Goal: Information Seeking & Learning: Learn about a topic

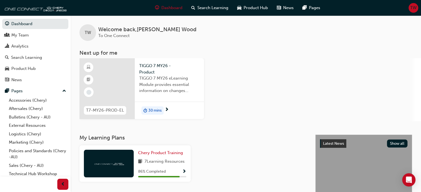
scroll to position [28, 0]
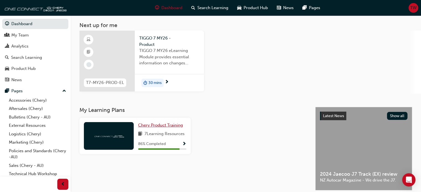
click at [176, 126] on span "Chery Product Training" at bounding box center [160, 125] width 45 height 5
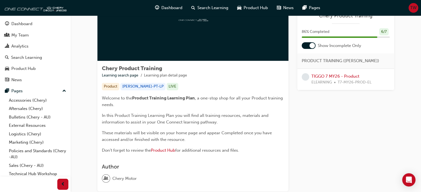
scroll to position [7, 0]
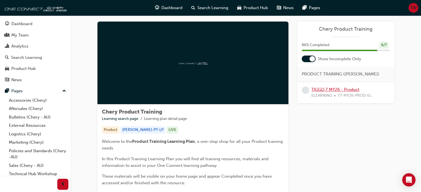
click at [351, 92] on link "TIGGO 7 MY26 - Product" at bounding box center [335, 89] width 48 height 5
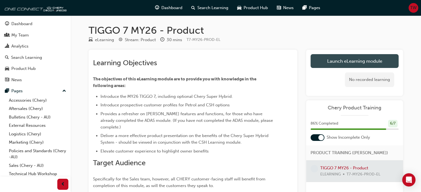
click at [345, 64] on link "Launch eLearning module" at bounding box center [354, 61] width 88 height 14
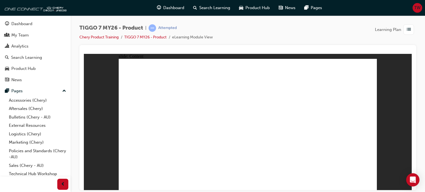
drag, startPoint x: 315, startPoint y: 149, endPoint x: 317, endPoint y: 156, distance: 7.9
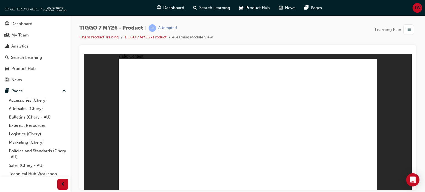
drag, startPoint x: 368, startPoint y: 182, endPoint x: 371, endPoint y: 183, distance: 3.1
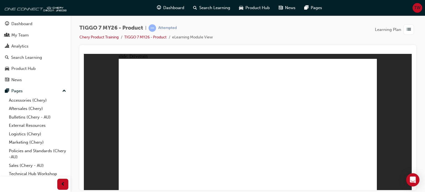
drag, startPoint x: 125, startPoint y: 130, endPoint x: 126, endPoint y: 133, distance: 3.0
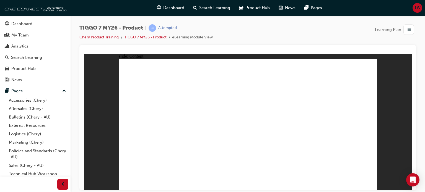
drag, startPoint x: 201, startPoint y: 101, endPoint x: 196, endPoint y: 103, distance: 5.3
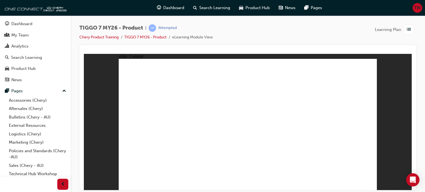
drag, startPoint x: 286, startPoint y: 136, endPoint x: 425, endPoint y: 144, distance: 139.1
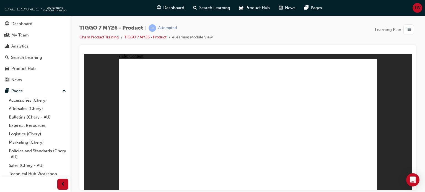
click at [412, 144] on html "slide: Content Chery Ownership Support. Rectangle 1 As a new Chery vehicle owne…" at bounding box center [248, 122] width 328 height 136
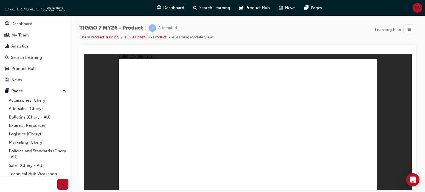
drag, startPoint x: 232, startPoint y: 71, endPoint x: 229, endPoint y: 72, distance: 3.2
drag, startPoint x: 296, startPoint y: 72, endPoint x: 295, endPoint y: 76, distance: 3.6
drag, startPoint x: 324, startPoint y: 100, endPoint x: 162, endPoint y: 132, distance: 165.5
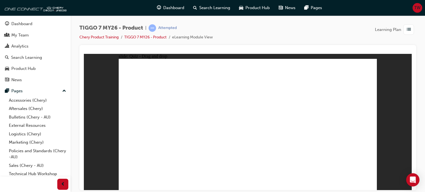
drag, startPoint x: 344, startPoint y: 71, endPoint x: 151, endPoint y: 128, distance: 201.0
drag, startPoint x: 304, startPoint y: 99, endPoint x: 239, endPoint y: 133, distance: 73.0
drag, startPoint x: 241, startPoint y: 71, endPoint x: 350, endPoint y: 129, distance: 123.3
drag, startPoint x: 278, startPoint y: 97, endPoint x: 306, endPoint y: 128, distance: 42.0
drag, startPoint x: 312, startPoint y: 132, endPoint x: 213, endPoint y: 132, distance: 99.3
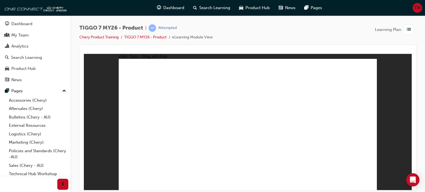
drag, startPoint x: 152, startPoint y: 137, endPoint x: 304, endPoint y: 136, distance: 151.4
drag, startPoint x: 289, startPoint y: 73, endPoint x: 151, endPoint y: 127, distance: 148.2
drag, startPoint x: 248, startPoint y: 87, endPoint x: 249, endPoint y: 136, distance: 49.0
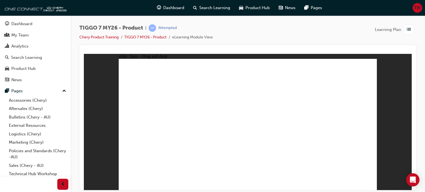
drag, startPoint x: 286, startPoint y: 87, endPoint x: 135, endPoint y: 145, distance: 161.5
drag, startPoint x: 346, startPoint y: 86, endPoint x: 279, endPoint y: 145, distance: 89.0
drag, startPoint x: 270, startPoint y: 136, endPoint x: 167, endPoint y: 150, distance: 104.2
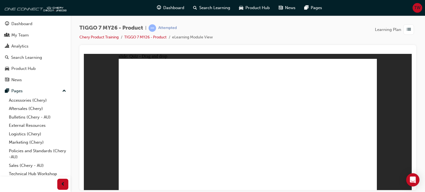
drag, startPoint x: 247, startPoint y: 72, endPoint x: 191, endPoint y: 151, distance: 96.7
drag, startPoint x: 263, startPoint y: 84, endPoint x: 195, endPoint y: 147, distance: 93.2
drag, startPoint x: 167, startPoint y: 139, endPoint x: 252, endPoint y: 138, distance: 85.2
drag, startPoint x: 152, startPoint y: 139, endPoint x: 271, endPoint y: 142, distance: 119.0
drag, startPoint x: 297, startPoint y: 96, endPoint x: 304, endPoint y: 131, distance: 36.1
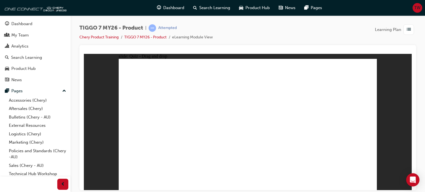
drag, startPoint x: 304, startPoint y: 84, endPoint x: 167, endPoint y: 150, distance: 151.3
drag, startPoint x: 315, startPoint y: 80, endPoint x: 165, endPoint y: 152, distance: 166.6
drag, startPoint x: 245, startPoint y: 81, endPoint x: 210, endPoint y: 141, distance: 70.6
drag, startPoint x: 347, startPoint y: 73, endPoint x: 182, endPoint y: 153, distance: 183.7
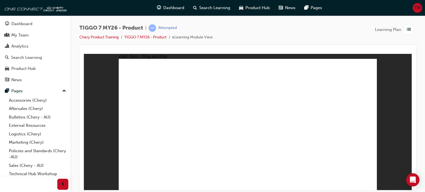
drag, startPoint x: 327, startPoint y: 71, endPoint x: 203, endPoint y: 146, distance: 144.7
drag, startPoint x: 278, startPoint y: 96, endPoint x: 206, endPoint y: 149, distance: 89.0
drag, startPoint x: 332, startPoint y: 94, endPoint x: 218, endPoint y: 147, distance: 126.3
drag, startPoint x: 350, startPoint y: 82, endPoint x: 301, endPoint y: 144, distance: 79.3
drag, startPoint x: 299, startPoint y: 72, endPoint x: 198, endPoint y: 146, distance: 124.1
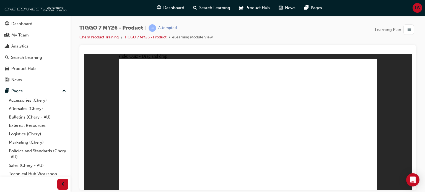
drag, startPoint x: 267, startPoint y: 74, endPoint x: 206, endPoint y: 152, distance: 99.6
drag, startPoint x: 348, startPoint y: 79, endPoint x: 175, endPoint y: 129, distance: 180.6
drag, startPoint x: 249, startPoint y: 86, endPoint x: 280, endPoint y: 117, distance: 43.6
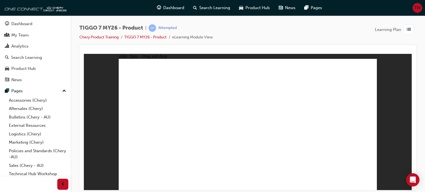
drag, startPoint x: 294, startPoint y: 81, endPoint x: 288, endPoint y: 139, distance: 57.8
radio input "true"
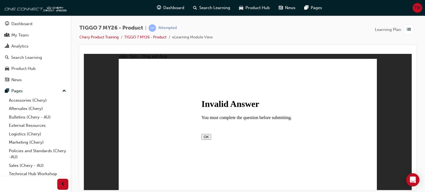
click at [211, 140] on button "OK" at bounding box center [206, 137] width 10 height 6
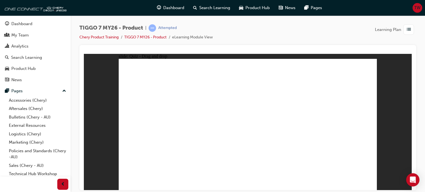
drag, startPoint x: 245, startPoint y: 72, endPoint x: 291, endPoint y: 147, distance: 88.3
drag, startPoint x: 293, startPoint y: 72, endPoint x: 281, endPoint y: 137, distance: 66.7
drag, startPoint x: 288, startPoint y: 80, endPoint x: 190, endPoint y: 142, distance: 115.5
drag, startPoint x: 291, startPoint y: 79, endPoint x: 188, endPoint y: 133, distance: 116.3
drag, startPoint x: 277, startPoint y: 83, endPoint x: 157, endPoint y: 143, distance: 133.5
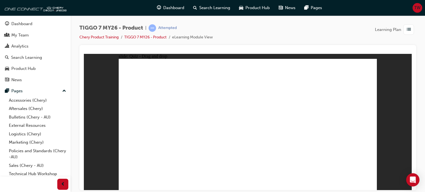
drag, startPoint x: 283, startPoint y: 81, endPoint x: 165, endPoint y: 146, distance: 134.5
drag, startPoint x: 249, startPoint y: 80, endPoint x: 278, endPoint y: 138, distance: 64.2
drag, startPoint x: 293, startPoint y: 80, endPoint x: 292, endPoint y: 143, distance: 62.3
drag, startPoint x: 302, startPoint y: 90, endPoint x: 314, endPoint y: 110, distance: 22.7
drag, startPoint x: 362, startPoint y: 76, endPoint x: 345, endPoint y: 107, distance: 35.2
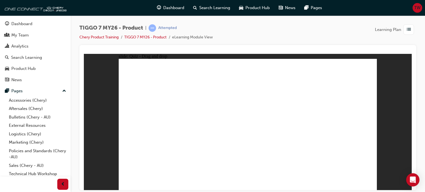
drag, startPoint x: 345, startPoint y: 82, endPoint x: 316, endPoint y: 136, distance: 61.6
drag, startPoint x: 359, startPoint y: 71, endPoint x: 296, endPoint y: 135, distance: 90.6
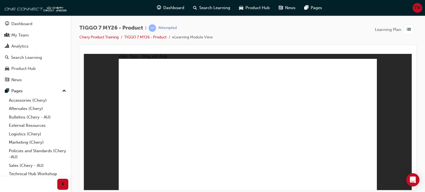
radio input "true"
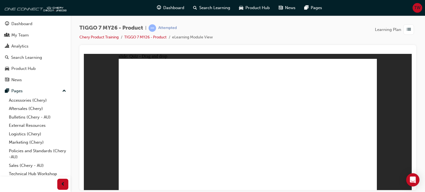
drag, startPoint x: 239, startPoint y: 74, endPoint x: 247, endPoint y: 134, distance: 60.5
drag, startPoint x: 276, startPoint y: 71, endPoint x: 189, endPoint y: 131, distance: 105.9
drag, startPoint x: 257, startPoint y: 130, endPoint x: 277, endPoint y: 71, distance: 62.0
drag, startPoint x: 332, startPoint y: 72, endPoint x: 240, endPoint y: 128, distance: 107.3
drag, startPoint x: 239, startPoint y: 74, endPoint x: 296, endPoint y: 130, distance: 80.6
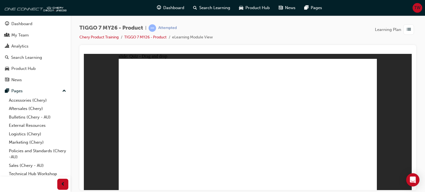
drag, startPoint x: 300, startPoint y: 135, endPoint x: 155, endPoint y: 133, distance: 145.3
drag, startPoint x: 258, startPoint y: 101, endPoint x: 293, endPoint y: 134, distance: 48.2
drag, startPoint x: 305, startPoint y: 100, endPoint x: 341, endPoint y: 134, distance: 48.8
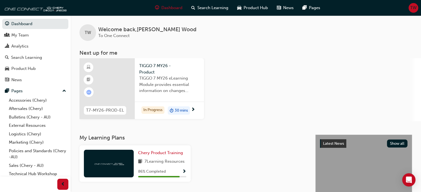
click at [164, 68] on span "TIGGO 7 MY26 - Product" at bounding box center [169, 69] width 60 height 12
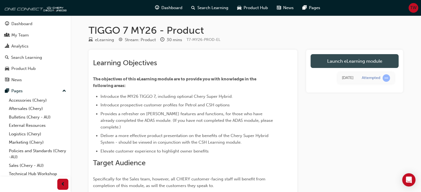
click at [332, 62] on link "Launch eLearning module" at bounding box center [354, 61] width 88 height 14
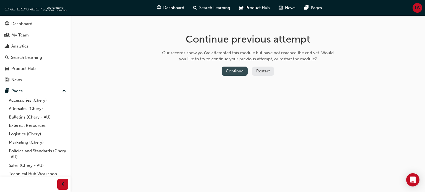
click at [224, 69] on button "Continue" at bounding box center [235, 71] width 26 height 9
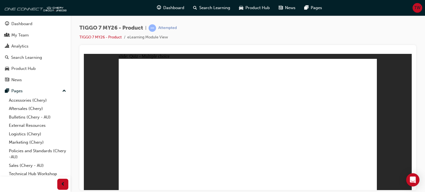
radio input "true"
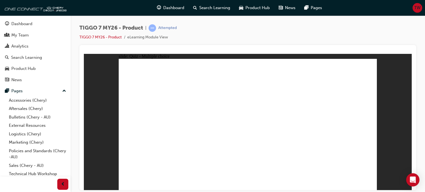
radio input "true"
drag, startPoint x: 229, startPoint y: 74, endPoint x: 340, endPoint y: 136, distance: 127.2
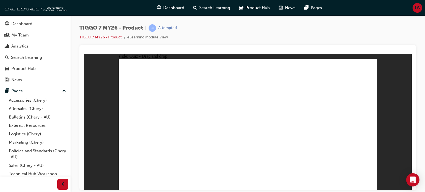
drag, startPoint x: 351, startPoint y: 68, endPoint x: 363, endPoint y: 76, distance: 14.6
drag, startPoint x: 267, startPoint y: 100, endPoint x: 148, endPoint y: 134, distance: 123.8
drag, startPoint x: 291, startPoint y: 68, endPoint x: 297, endPoint y: 124, distance: 56.8
drag, startPoint x: 306, startPoint y: 96, endPoint x: 257, endPoint y: 115, distance: 52.8
drag, startPoint x: 339, startPoint y: 78, endPoint x: 204, endPoint y: 134, distance: 146.2
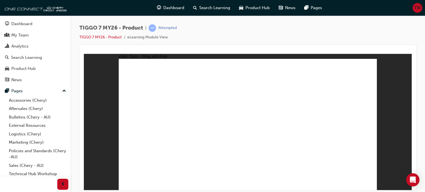
drag, startPoint x: 260, startPoint y: 86, endPoint x: 170, endPoint y: 134, distance: 102.3
drag, startPoint x: 312, startPoint y: 87, endPoint x: 188, endPoint y: 148, distance: 138.5
drag, startPoint x: 346, startPoint y: 84, endPoint x: 261, endPoint y: 139, distance: 100.7
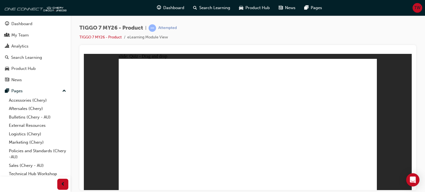
drag, startPoint x: 235, startPoint y: 70, endPoint x: 284, endPoint y: 149, distance: 92.8
drag, startPoint x: 269, startPoint y: 85, endPoint x: 279, endPoint y: 149, distance: 64.8
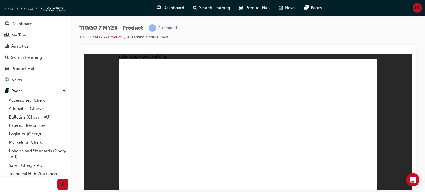
drag, startPoint x: 296, startPoint y: 93, endPoint x: 301, endPoint y: 149, distance: 56.1
drag, startPoint x: 350, startPoint y: 81, endPoint x: 313, endPoint y: 145, distance: 73.9
drag, startPoint x: 321, startPoint y: 74, endPoint x: 176, endPoint y: 149, distance: 163.0
drag, startPoint x: 294, startPoint y: 80, endPoint x: 179, endPoint y: 136, distance: 128.5
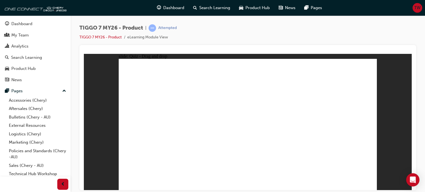
drag, startPoint x: 325, startPoint y: 84, endPoint x: 168, endPoint y: 149, distance: 170.0
drag, startPoint x: 324, startPoint y: 94, endPoint x: 180, endPoint y: 150, distance: 155.2
drag, startPoint x: 294, startPoint y: 72, endPoint x: 208, endPoint y: 152, distance: 118.1
drag, startPoint x: 271, startPoint y: 94, endPoint x: 203, endPoint y: 144, distance: 84.5
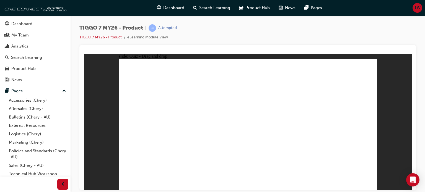
drag, startPoint x: 244, startPoint y: 84, endPoint x: 279, endPoint y: 144, distance: 69.6
drag, startPoint x: 273, startPoint y: 74, endPoint x: 212, endPoint y: 147, distance: 95.9
drag, startPoint x: 360, startPoint y: 70, endPoint x: 219, endPoint y: 143, distance: 159.0
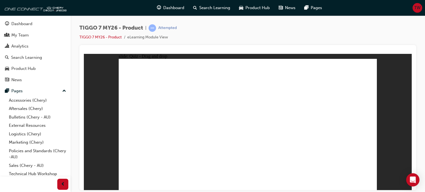
drag, startPoint x: 350, startPoint y: 82, endPoint x: 287, endPoint y: 136, distance: 83.4
drag, startPoint x: 260, startPoint y: 87, endPoint x: 175, endPoint y: 128, distance: 94.7
drag, startPoint x: 297, startPoint y: 75, endPoint x: 186, endPoint y: 128, distance: 122.5
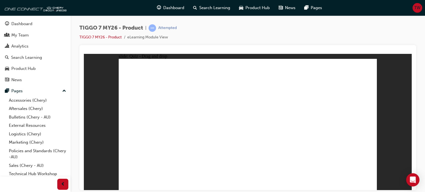
radio input "true"
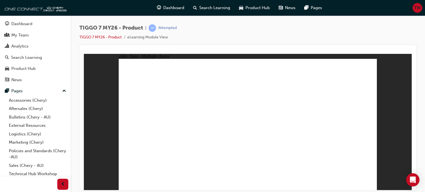
drag, startPoint x: 262, startPoint y: 78, endPoint x: 290, endPoint y: 144, distance: 71.9
drag, startPoint x: 260, startPoint y: 73, endPoint x: 291, endPoint y: 138, distance: 71.4
drag, startPoint x: 307, startPoint y: 86, endPoint x: 311, endPoint y: 134, distance: 48.3
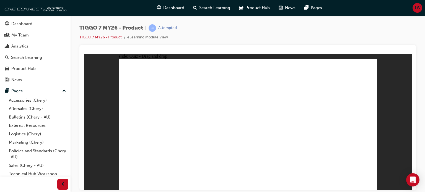
drag, startPoint x: 307, startPoint y: 91, endPoint x: 306, endPoint y: 137, distance: 46.0
drag, startPoint x: 307, startPoint y: 82, endPoint x: 307, endPoint y: 150, distance: 67.8
drag, startPoint x: 336, startPoint y: 82, endPoint x: 312, endPoint y: 138, distance: 61.2
drag, startPoint x: 310, startPoint y: 69, endPoint x: 304, endPoint y: 138, distance: 69.2
drag, startPoint x: 341, startPoint y: 72, endPoint x: 309, endPoint y: 149, distance: 83.5
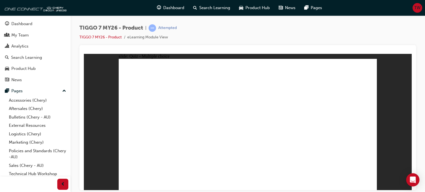
radio input "true"
drag, startPoint x: 333, startPoint y: 76, endPoint x: 245, endPoint y: 135, distance: 106.0
drag, startPoint x: 308, startPoint y: 99, endPoint x: 356, endPoint y: 136, distance: 61.2
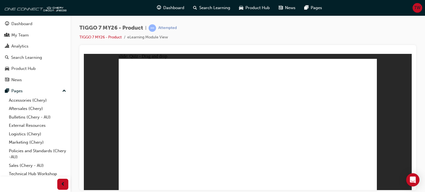
drag, startPoint x: 302, startPoint y: 76, endPoint x: 211, endPoint y: 136, distance: 108.2
drag, startPoint x: 255, startPoint y: 74, endPoint x: 309, endPoint y: 134, distance: 80.9
drag, startPoint x: 263, startPoint y: 96, endPoint x: 152, endPoint y: 125, distance: 115.0
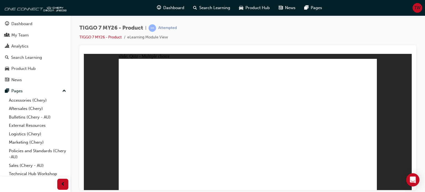
radio input "true"
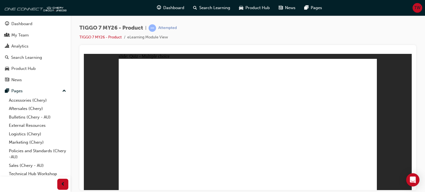
radio input "true"
drag, startPoint x: 241, startPoint y: 77, endPoint x: 233, endPoint y: 80, distance: 8.5
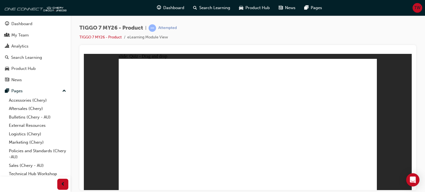
drag, startPoint x: 255, startPoint y: 70, endPoint x: 354, endPoint y: 128, distance: 114.7
drag, startPoint x: 337, startPoint y: 74, endPoint x: 293, endPoint y: 133, distance: 74.2
drag, startPoint x: 269, startPoint y: 88, endPoint x: 297, endPoint y: 120, distance: 42.0
drag, startPoint x: 309, startPoint y: 72, endPoint x: 309, endPoint y: 131, distance: 59.2
drag, startPoint x: 319, startPoint y: 97, endPoint x: 248, endPoint y: 130, distance: 78.2
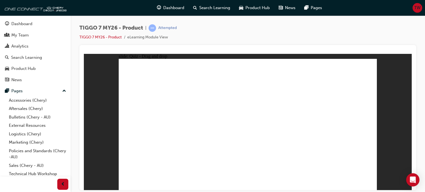
drag, startPoint x: 333, startPoint y: 79, endPoint x: 321, endPoint y: 75, distance: 12.6
drag, startPoint x: 360, startPoint y: 77, endPoint x: 211, endPoint y: 136, distance: 159.7
drag, startPoint x: 293, startPoint y: 131, endPoint x: 242, endPoint y: 127, distance: 50.2
drag, startPoint x: 315, startPoint y: 94, endPoint x: 296, endPoint y: 126, distance: 37.0
drag, startPoint x: 279, startPoint y: 102, endPoint x: 158, endPoint y: 132, distance: 124.9
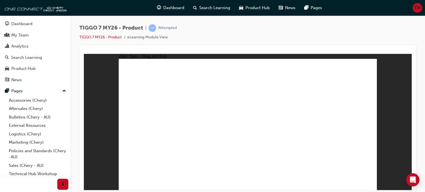
drag, startPoint x: 255, startPoint y: 89, endPoint x: 178, endPoint y: 144, distance: 94.0
drag, startPoint x: 307, startPoint y: 88, endPoint x: 175, endPoint y: 146, distance: 144.5
drag, startPoint x: 334, startPoint y: 89, endPoint x: 297, endPoint y: 150, distance: 71.2
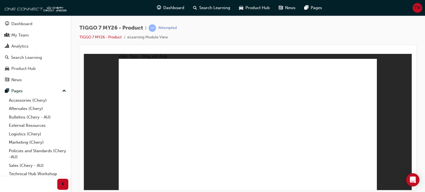
drag, startPoint x: 320, startPoint y: 93, endPoint x: 307, endPoint y: 140, distance: 48.3
drag, startPoint x: 251, startPoint y: 78, endPoint x: 182, endPoint y: 121, distance: 82.1
drag, startPoint x: 309, startPoint y: 79, endPoint x: 192, endPoint y: 133, distance: 128.4
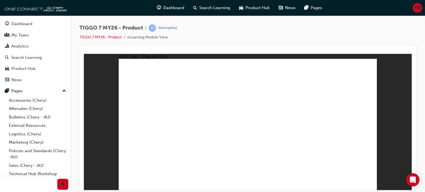
drag, startPoint x: 337, startPoint y: 83, endPoint x: 282, endPoint y: 129, distance: 71.9
radio input "true"
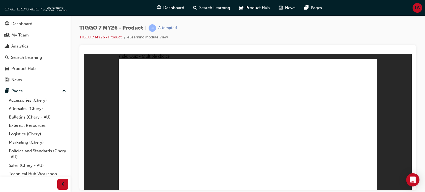
drag, startPoint x: 256, startPoint y: 82, endPoint x: 268, endPoint y: 130, distance: 49.1
drag, startPoint x: 245, startPoint y: 74, endPoint x: 271, endPoint y: 135, distance: 66.2
drag, startPoint x: 282, startPoint y: 73, endPoint x: 278, endPoint y: 145, distance: 72.1
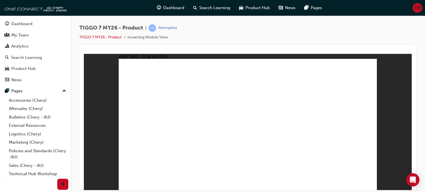
drag, startPoint x: 294, startPoint y: 82, endPoint x: 289, endPoint y: 144, distance: 62.2
drag, startPoint x: 304, startPoint y: 89, endPoint x: 286, endPoint y: 153, distance: 65.7
drag, startPoint x: 333, startPoint y: 84, endPoint x: 300, endPoint y: 145, distance: 68.7
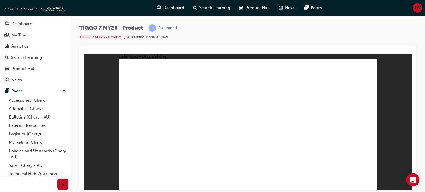
drag, startPoint x: 332, startPoint y: 71, endPoint x: 297, endPoint y: 143, distance: 79.9
radio input "true"
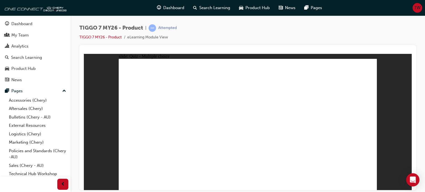
drag, startPoint x: 266, startPoint y: 103, endPoint x: 161, endPoint y: 136, distance: 110.0
drag, startPoint x: 343, startPoint y: 74, endPoint x: 250, endPoint y: 135, distance: 111.1
drag, startPoint x: 287, startPoint y: 76, endPoint x: 197, endPoint y: 139, distance: 109.2
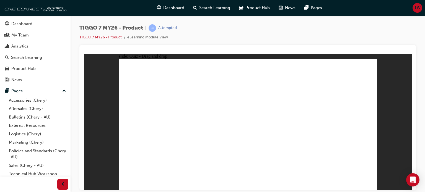
drag, startPoint x: 307, startPoint y: 99, endPoint x: 349, endPoint y: 138, distance: 57.8
drag, startPoint x: 249, startPoint y: 71, endPoint x: 309, endPoint y: 132, distance: 86.1
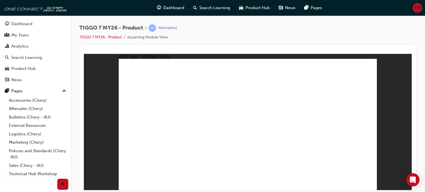
radio input "true"
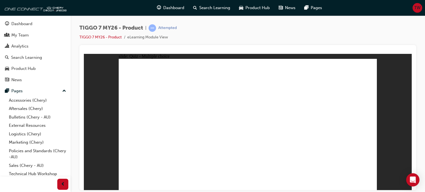
drag, startPoint x: 233, startPoint y: 71, endPoint x: 206, endPoint y: 76, distance: 27.6
drag, startPoint x: 309, startPoint y: 95, endPoint x: 239, endPoint y: 127, distance: 77.5
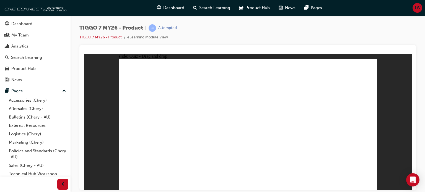
drag, startPoint x: 287, startPoint y: 73, endPoint x: 193, endPoint y: 135, distance: 113.1
drag, startPoint x: 234, startPoint y: 74, endPoint x: 347, endPoint y: 140, distance: 130.8
drag, startPoint x: 209, startPoint y: 135, endPoint x: 298, endPoint y: 136, distance: 88.8
drag, startPoint x: 262, startPoint y: 134, endPoint x: 258, endPoint y: 133, distance: 4.0
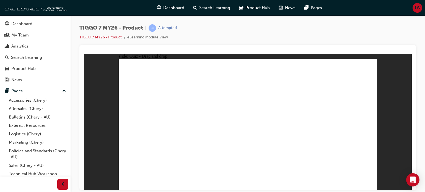
drag, startPoint x: 353, startPoint y: 72, endPoint x: 201, endPoint y: 128, distance: 161.3
drag, startPoint x: 278, startPoint y: 101, endPoint x: 159, endPoint y: 129, distance: 121.6
drag, startPoint x: 248, startPoint y: 82, endPoint x: 164, endPoint y: 130, distance: 97.1
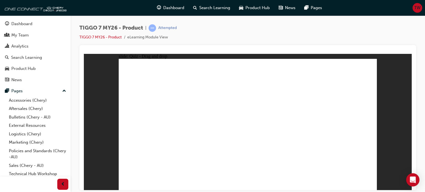
drag, startPoint x: 284, startPoint y: 86, endPoint x: 146, endPoint y: 153, distance: 153.7
drag, startPoint x: 347, startPoint y: 84, endPoint x: 257, endPoint y: 130, distance: 100.6
drag, startPoint x: 354, startPoint y: 161, endPoint x: 355, endPoint y: 164, distance: 4.0
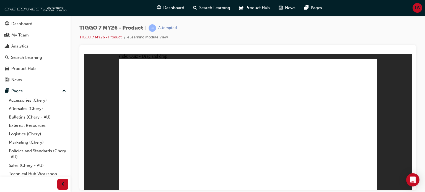
drag, startPoint x: 292, startPoint y: 94, endPoint x: 296, endPoint y: 145, distance: 50.5
drag, startPoint x: 246, startPoint y: 77, endPoint x: 193, endPoint y: 118, distance: 66.3
drag, startPoint x: 293, startPoint y: 74, endPoint x: 187, endPoint y: 123, distance: 116.4
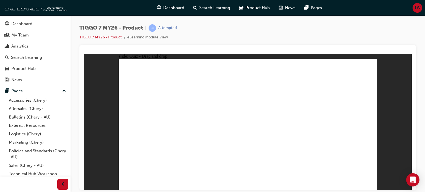
drag, startPoint x: 348, startPoint y: 81, endPoint x: 280, endPoint y: 124, distance: 80.5
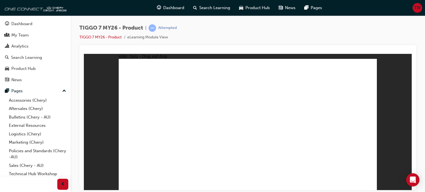
radio input "true"
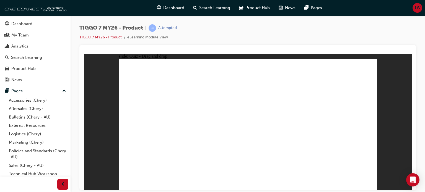
drag, startPoint x: 279, startPoint y: 89, endPoint x: 283, endPoint y: 134, distance: 45.5
drag, startPoint x: 296, startPoint y: 102, endPoint x: 293, endPoint y: 142, distance: 40.2
drag, startPoint x: 340, startPoint y: 77, endPoint x: 332, endPoint y: 102, distance: 26.1
drag, startPoint x: 332, startPoint y: 81, endPoint x: 310, endPoint y: 153, distance: 75.4
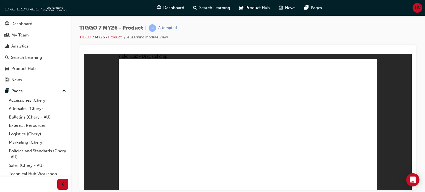
drag, startPoint x: 336, startPoint y: 72, endPoint x: 309, endPoint y: 144, distance: 76.8
drag, startPoint x: 302, startPoint y: 73, endPoint x: 296, endPoint y: 137, distance: 64.5
drag, startPoint x: 259, startPoint y: 74, endPoint x: 273, endPoint y: 144, distance: 70.8
drag, startPoint x: 254, startPoint y: 77, endPoint x: 259, endPoint y: 95, distance: 18.1
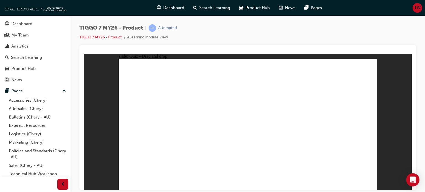
drag, startPoint x: 258, startPoint y: 82, endPoint x: 270, endPoint y: 133, distance: 52.8
radio input "true"
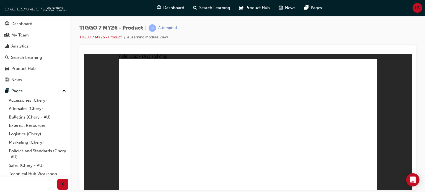
drag, startPoint x: 244, startPoint y: 79, endPoint x: 248, endPoint y: 137, distance: 57.9
drag, startPoint x: 326, startPoint y: 103, endPoint x: 340, endPoint y: 129, distance: 29.2
drag, startPoint x: 339, startPoint y: 75, endPoint x: 142, endPoint y: 134, distance: 205.6
drag, startPoint x: 300, startPoint y: 77, endPoint x: 215, endPoint y: 131, distance: 101.0
drag, startPoint x: 261, startPoint y: 94, endPoint x: 307, endPoint y: 133, distance: 60.1
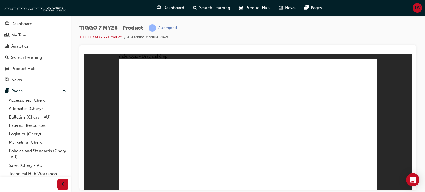
drag, startPoint x: 256, startPoint y: 149, endPoint x: 251, endPoint y: 145, distance: 5.5
radio input "true"
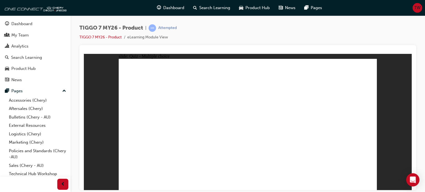
radio input "false"
radio input "true"
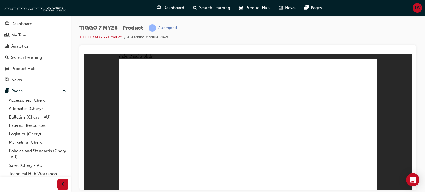
drag, startPoint x: 227, startPoint y: 61, endPoint x: 345, endPoint y: 132, distance: 137.0
drag, startPoint x: 237, startPoint y: 76, endPoint x: 350, endPoint y: 137, distance: 128.1
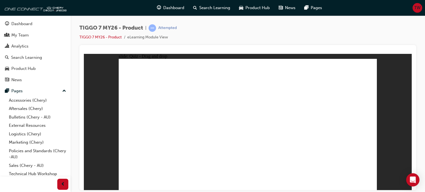
drag, startPoint x: 316, startPoint y: 97, endPoint x: 249, endPoint y: 131, distance: 75.2
drag, startPoint x: 268, startPoint y: 106, endPoint x: 299, endPoint y: 136, distance: 42.9
drag, startPoint x: 341, startPoint y: 77, endPoint x: 202, endPoint y: 133, distance: 149.9
drag, startPoint x: 293, startPoint y: 136, endPoint x: 151, endPoint y: 136, distance: 141.4
drag, startPoint x: 290, startPoint y: 79, endPoint x: 296, endPoint y: 134, distance: 55.9
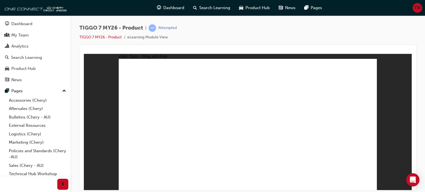
drag, startPoint x: 346, startPoint y: 166, endPoint x: 349, endPoint y: 168, distance: 3.5
drag, startPoint x: 257, startPoint y: 85, endPoint x: 175, endPoint y: 145, distance: 101.9
drag, startPoint x: 321, startPoint y: 83, endPoint x: 175, endPoint y: 137, distance: 155.8
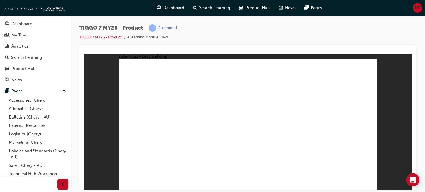
drag, startPoint x: 357, startPoint y: 90, endPoint x: 281, endPoint y: 144, distance: 93.5
drag, startPoint x: 293, startPoint y: 88, endPoint x: 294, endPoint y: 92, distance: 3.9
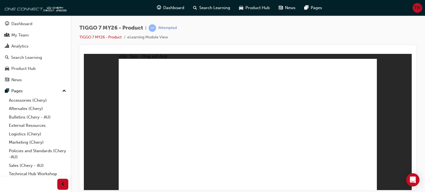
drag, startPoint x: 295, startPoint y: 104, endPoint x: 293, endPoint y: 143, distance: 38.8
drag, startPoint x: 245, startPoint y: 82, endPoint x: 178, endPoint y: 123, distance: 79.2
drag, startPoint x: 293, startPoint y: 84, endPoint x: 161, endPoint y: 124, distance: 138.1
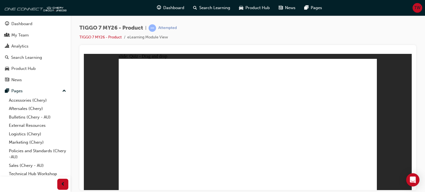
drag, startPoint x: 349, startPoint y: 87, endPoint x: 283, endPoint y: 124, distance: 75.7
radio input "true"
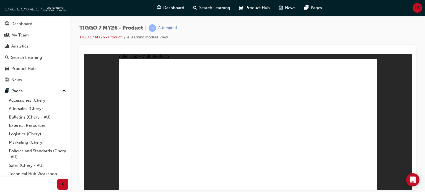
drag, startPoint x: 244, startPoint y: 75, endPoint x: 271, endPoint y: 157, distance: 86.8
drag, startPoint x: 257, startPoint y: 84, endPoint x: 289, endPoint y: 139, distance: 64.1
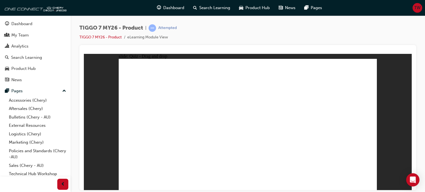
drag, startPoint x: 294, startPoint y: 90, endPoint x: 291, endPoint y: 144, distance: 54.3
drag, startPoint x: 301, startPoint y: 83, endPoint x: 315, endPoint y: 108, distance: 28.5
drag, startPoint x: 340, startPoint y: 82, endPoint x: 312, endPoint y: 139, distance: 62.7
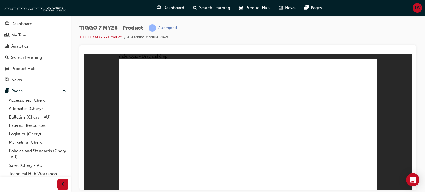
drag, startPoint x: 345, startPoint y: 70, endPoint x: 302, endPoint y: 118, distance: 63.9
drag, startPoint x: 301, startPoint y: 74, endPoint x: 301, endPoint y: 135, distance: 60.9
radio input "true"
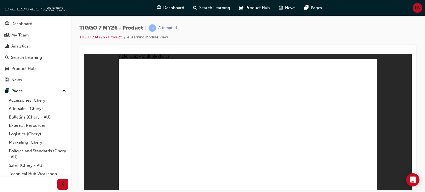
drag, startPoint x: 323, startPoint y: 99, endPoint x: 354, endPoint y: 130, distance: 43.6
drag, startPoint x: 338, startPoint y: 78, endPoint x: 135, endPoint y: 134, distance: 210.9
drag, startPoint x: 275, startPoint y: 76, endPoint x: 193, endPoint y: 133, distance: 99.6
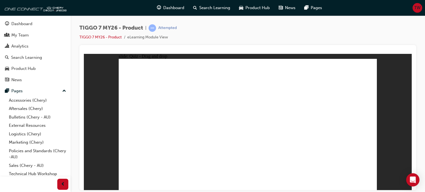
drag, startPoint x: 238, startPoint y: 77, endPoint x: 296, endPoint y: 130, distance: 78.5
drag, startPoint x: 277, startPoint y: 100, endPoint x: 260, endPoint y: 133, distance: 37.0
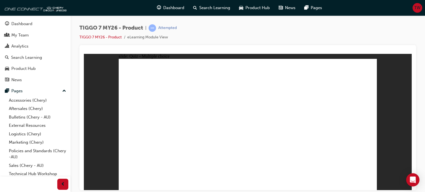
radio input "true"
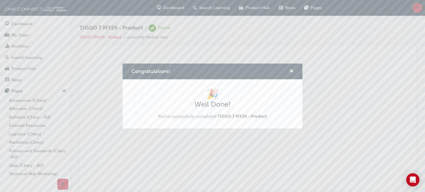
click at [292, 67] on div "Congratulations!" at bounding box center [213, 72] width 180 height 16
click at [292, 69] on span "cross-icon" at bounding box center [291, 71] width 4 height 5
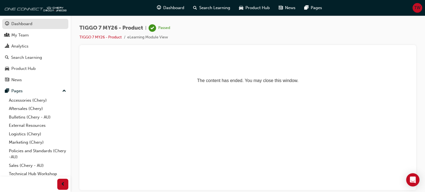
click at [31, 24] on div "Dashboard" at bounding box center [21, 24] width 21 height 6
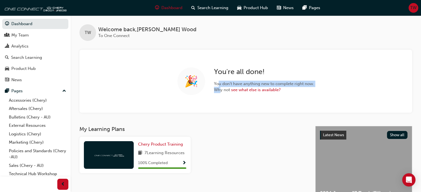
click at [219, 90] on div "You're all done! You don't have anything new to complete right now. Why not see…" at bounding box center [264, 82] width 100 height 28
click at [221, 126] on h3 "My Learning Plans" at bounding box center [192, 129] width 227 height 6
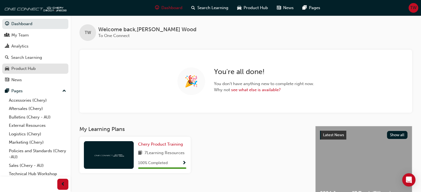
click at [18, 65] on link "Product Hub" at bounding box center [35, 69] width 66 height 10
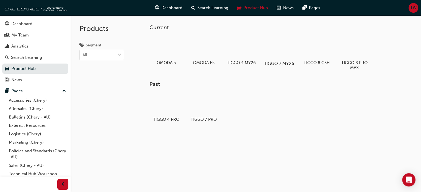
click at [283, 37] on div at bounding box center [279, 48] width 31 height 22
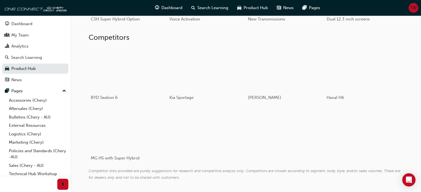
scroll to position [246, 0]
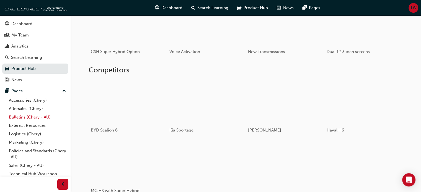
click at [21, 118] on link "Bulletins (Chery - AU)" at bounding box center [38, 117] width 62 height 9
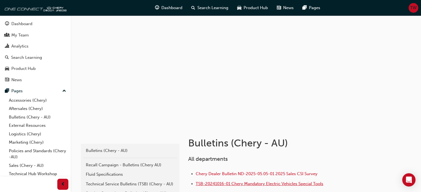
scroll to position [83, 0]
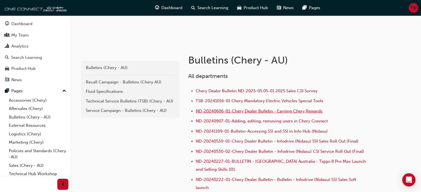
click at [293, 112] on span "ND-20240606-01-Chery Dealer Bulletin - Earning Chery Rewards" at bounding box center [259, 111] width 127 height 5
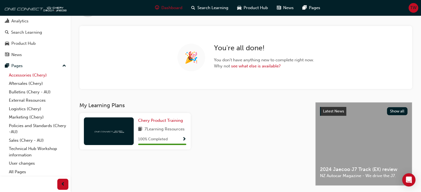
scroll to position [83, 0]
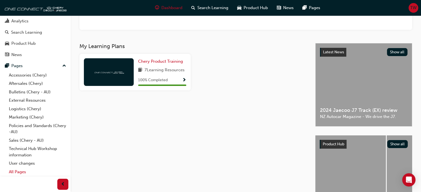
click at [19, 172] on link "All Pages" at bounding box center [38, 172] width 62 height 9
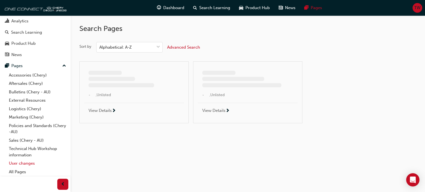
click at [19, 165] on link "User changes" at bounding box center [38, 163] width 62 height 9
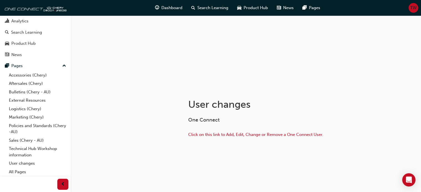
scroll to position [39, 0]
click at [284, 136] on span "Click on this link to Add, Edit, Change or Remove a One Connect User." at bounding box center [255, 134] width 135 height 5
